Goal: Register for event/course

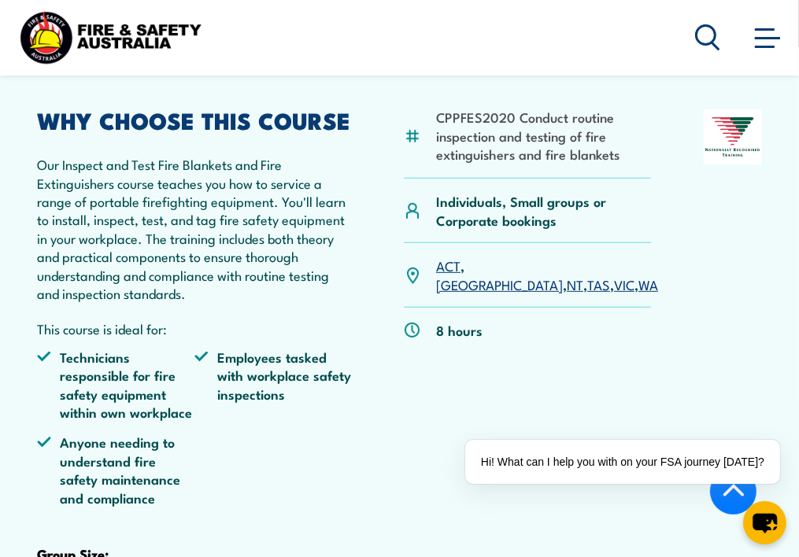
scroll to position [345, 0]
